Goal: Navigation & Orientation: Understand site structure

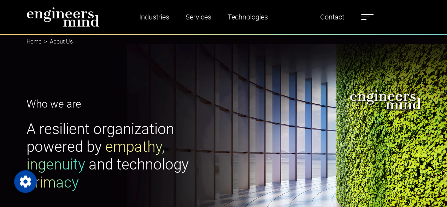
click at [69, 18] on img at bounding box center [63, 17] width 73 height 20
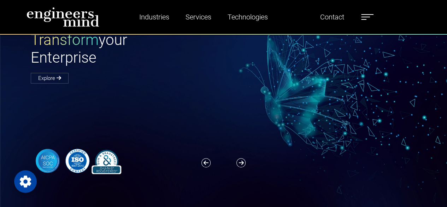
scroll to position [51, 0]
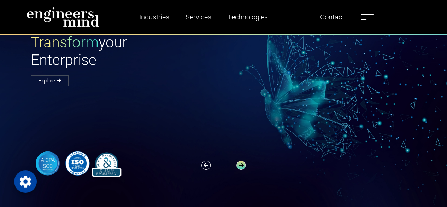
click at [240, 166] on icon "button" at bounding box center [241, 164] width 9 height 9
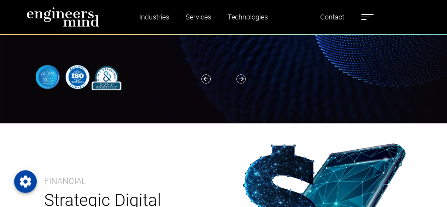
scroll to position [102, 0]
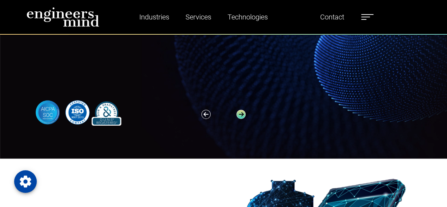
click at [243, 116] on icon "button" at bounding box center [241, 114] width 9 height 9
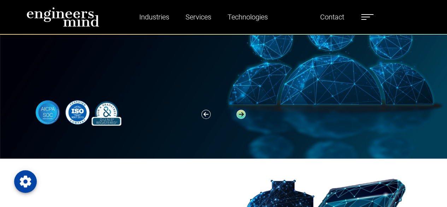
click at [243, 116] on icon "button" at bounding box center [241, 114] width 9 height 9
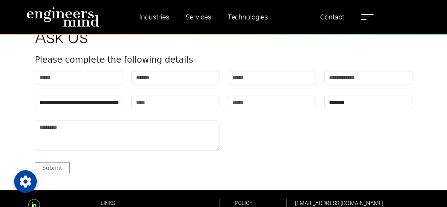
scroll to position [2059, 0]
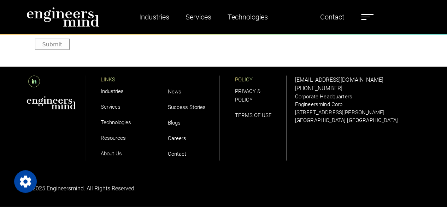
click at [367, 17] on label at bounding box center [367, 16] width 12 height 9
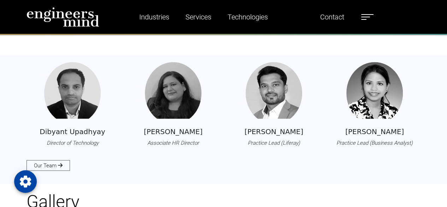
scroll to position [615, 0]
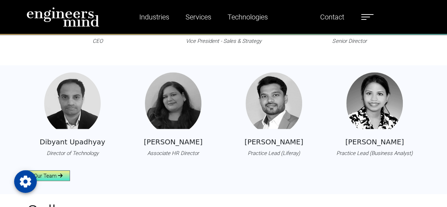
click at [64, 178] on link "Our Team" at bounding box center [48, 175] width 43 height 11
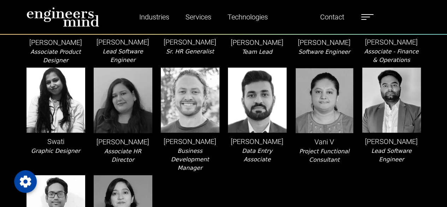
scroll to position [1454, 0]
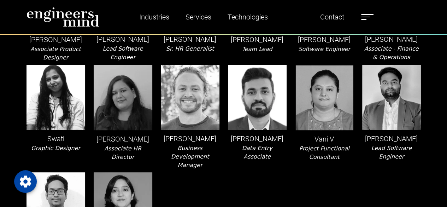
click at [60, 22] on img at bounding box center [63, 17] width 73 height 20
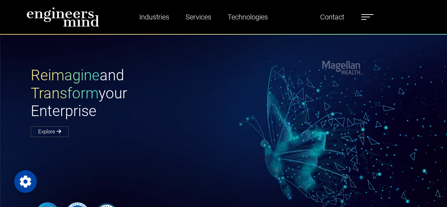
click at [369, 16] on label at bounding box center [367, 16] width 12 height 9
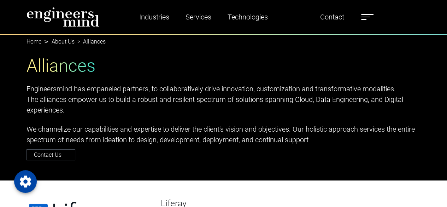
click at [361, 12] on ul "Industries Financial Services Healthcare Manufacturing Services Digital Transfo…" at bounding box center [248, 17] width 257 height 16
click at [367, 16] on label at bounding box center [367, 16] width 12 height 9
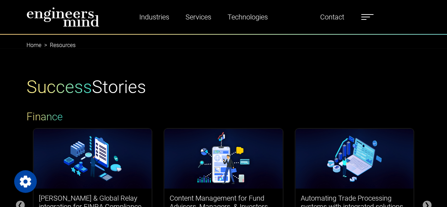
click at [367, 19] on span at bounding box center [363, 19] width 5 height 1
click at [84, 15] on img at bounding box center [63, 17] width 73 height 20
